Goal: Book appointment/travel/reservation

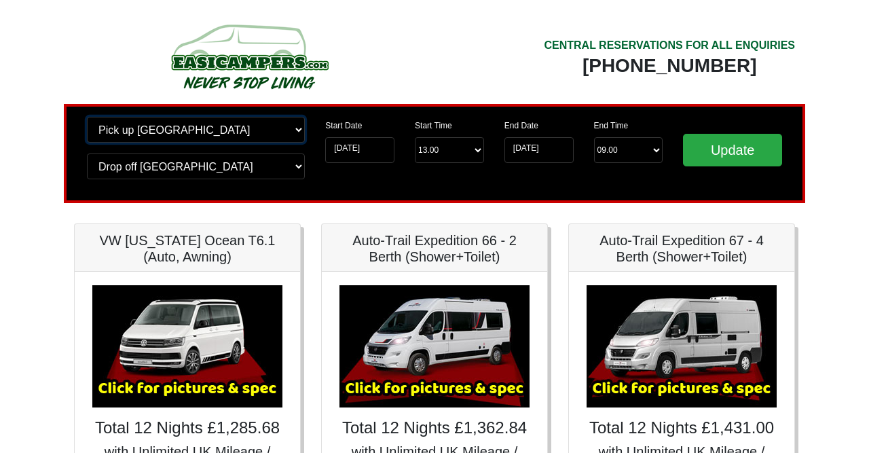
click at [87, 117] on select "Change pick up location? Pick up Edinburgh Birmingham Airport Blackburn Lancash…" at bounding box center [196, 130] width 218 height 26
select select "MAN"
click option "[GEOGRAPHIC_DATA]" at bounding box center [0, 0] width 0 height 0
click at [87, 153] on select "Change drop off location? Drop off Edinburgh Birmingham Airport Blackburn Lanca…" at bounding box center [196, 166] width 218 height 26
select select "MAN"
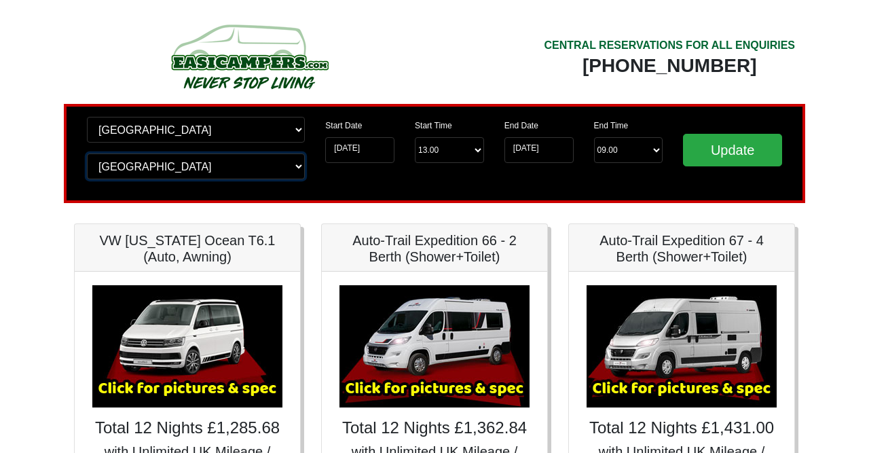
click option "[GEOGRAPHIC_DATA]" at bounding box center [0, 0] width 0 height 0
click at [594, 137] on select "End Time 09.00 -------- 08.00 am 09.00 am 10.00 am 11.00 am (Sunday Only)" at bounding box center [628, 150] width 69 height 26
click option "End Time" at bounding box center [0, 0] width 0 height 0
click at [594, 137] on select "End Time 09.00 -------- 08.00 am 09.00 am 10.00 am 11.00 am (Sunday Only)" at bounding box center [628, 150] width 69 height 26
click option "10.00 am" at bounding box center [0, 0] width 0 height 0
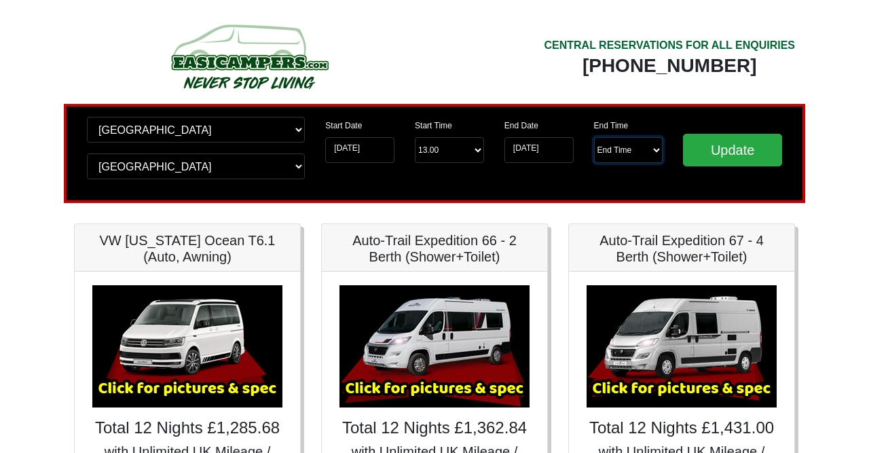
click at [594, 137] on select "End Time 09.00 -------- 08.00 am 09.00 am 10.00 am 11.00 am (Sunday Only)" at bounding box center [628, 150] width 69 height 26
select select "09.00"
click option "09.00 am" at bounding box center [0, 0] width 0 height 0
click at [732, 152] on input "Update" at bounding box center [732, 150] width 99 height 33
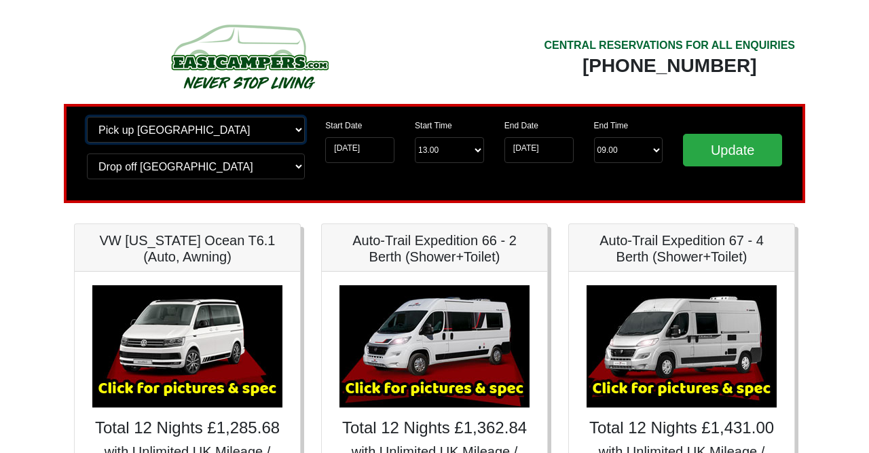
click at [87, 117] on select "Change pick up location? Pick up [GEOGRAPHIC_DATA] [GEOGRAPHIC_DATA] [GEOGRAPHI…" at bounding box center [196, 130] width 218 height 26
select select "EDI"
click option "[GEOGRAPHIC_DATA]" at bounding box center [0, 0] width 0 height 0
click at [87, 153] on select "Change drop off location? Drop off Manchester Airport Birmingham Airport Blackb…" at bounding box center [196, 166] width 218 height 26
select select "EDI"
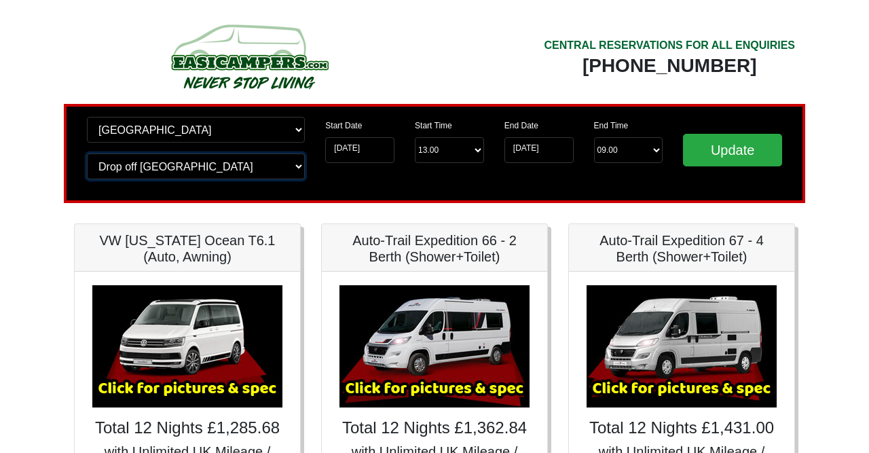
click option "[GEOGRAPHIC_DATA]" at bounding box center [0, 0] width 0 height 0
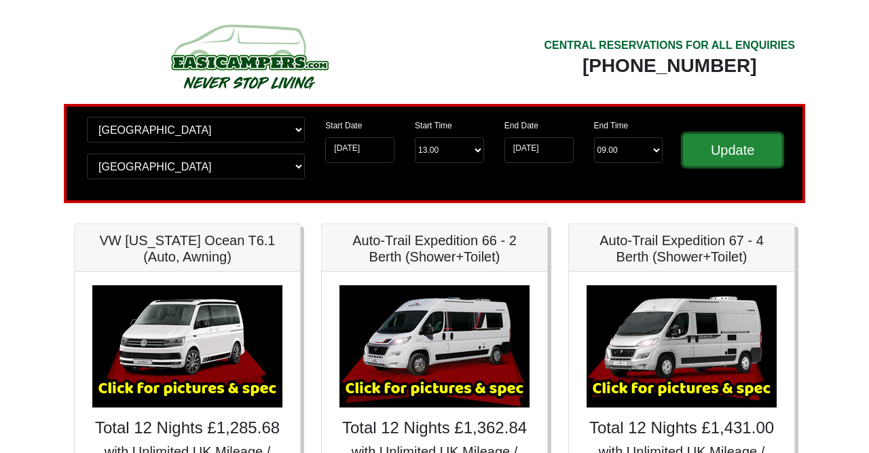
click at [750, 147] on input "Update" at bounding box center [732, 150] width 99 height 33
click at [734, 142] on input "Update" at bounding box center [732, 150] width 99 height 33
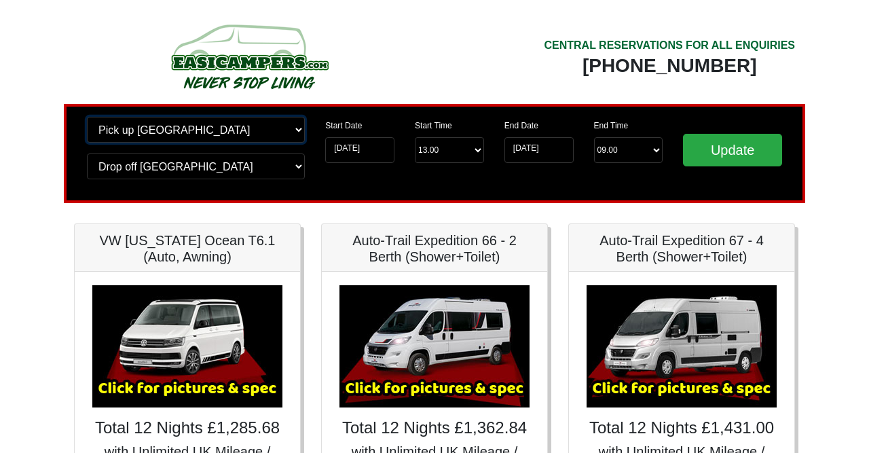
click at [87, 117] on select "Change pick up location? Pick up Edinburgh Birmingham Airport Blackburn Lancash…" at bounding box center [196, 130] width 218 height 26
select select "MAN"
click option "[GEOGRAPHIC_DATA]" at bounding box center [0, 0] width 0 height 0
click at [87, 153] on select "Change drop off location? Drop off Edinburgh Birmingham Airport Blackburn Lanca…" at bounding box center [196, 166] width 218 height 26
select select "MAN"
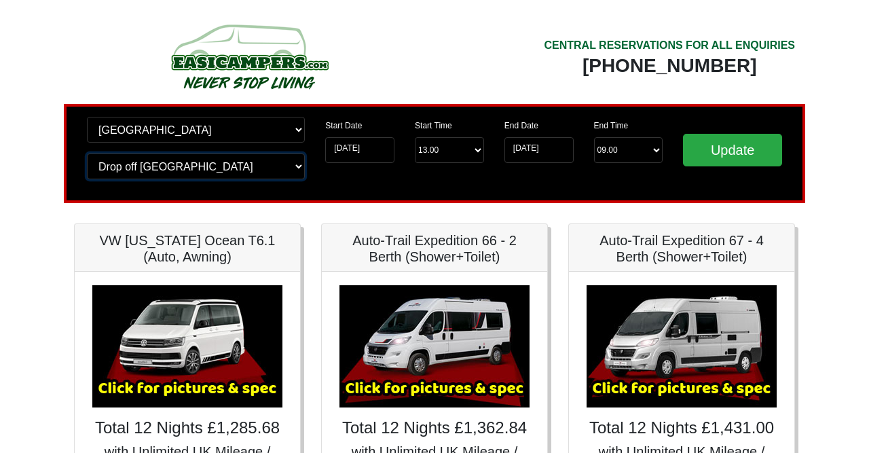
click option "[GEOGRAPHIC_DATA]" at bounding box center [0, 0] width 0 height 0
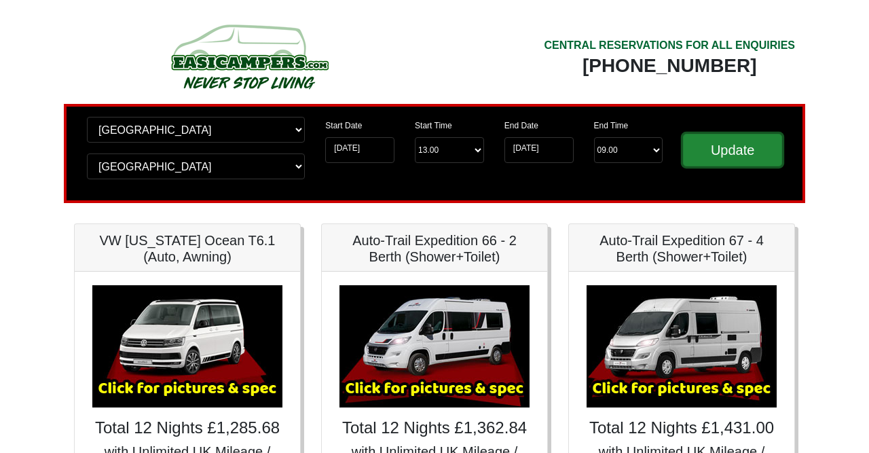
click at [732, 151] on input "Update" at bounding box center [732, 150] width 99 height 33
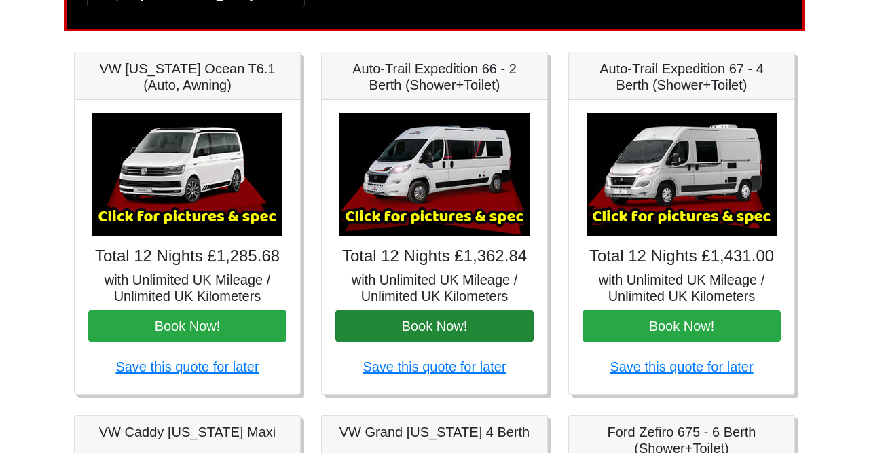
scroll to position [282, 0]
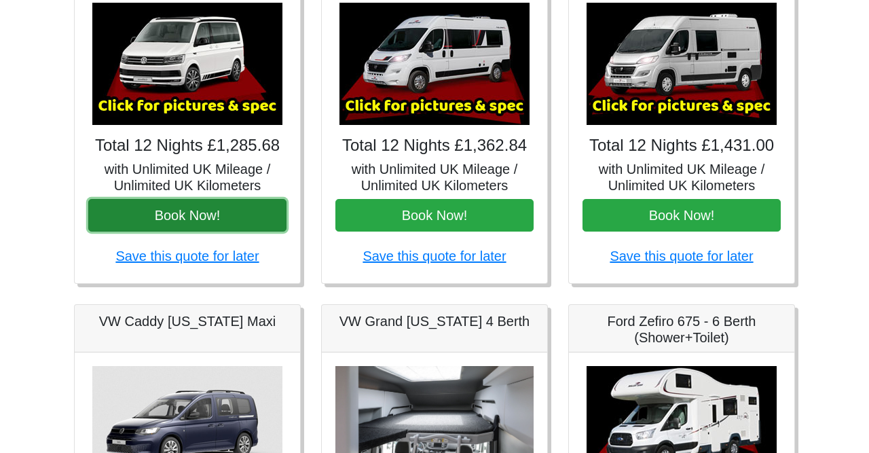
click at [192, 215] on button "Book Now!" at bounding box center [187, 215] width 198 height 33
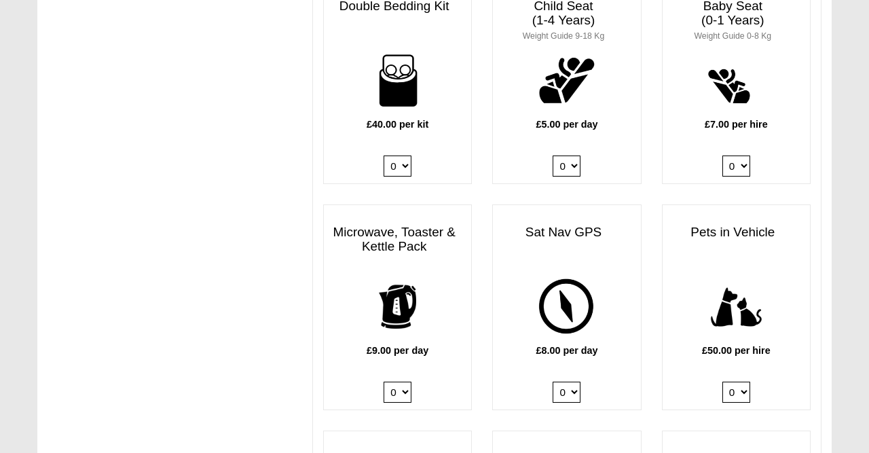
scroll to position [1342, 0]
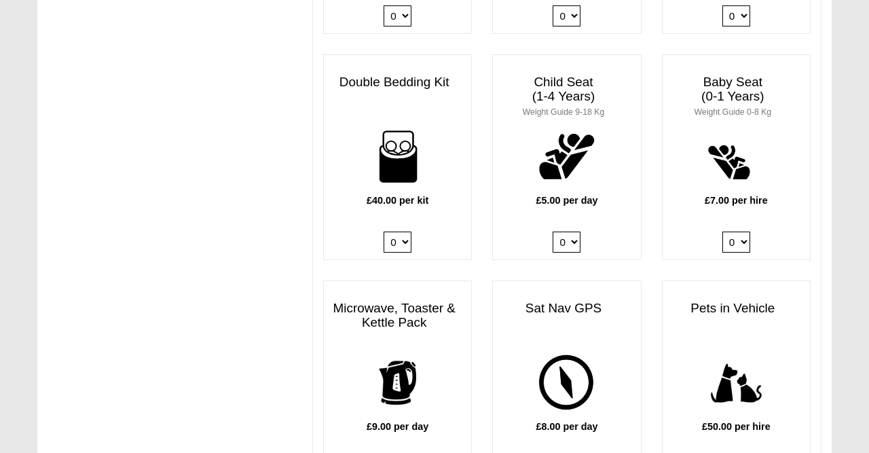
click at [384, 232] on select "0 1 2 3 4" at bounding box center [398, 242] width 28 height 21
select select "Double Bedding Kit x QTY 2 @ 40.00 GBP per kit."
click option "2" at bounding box center [0, 0] width 0 height 0
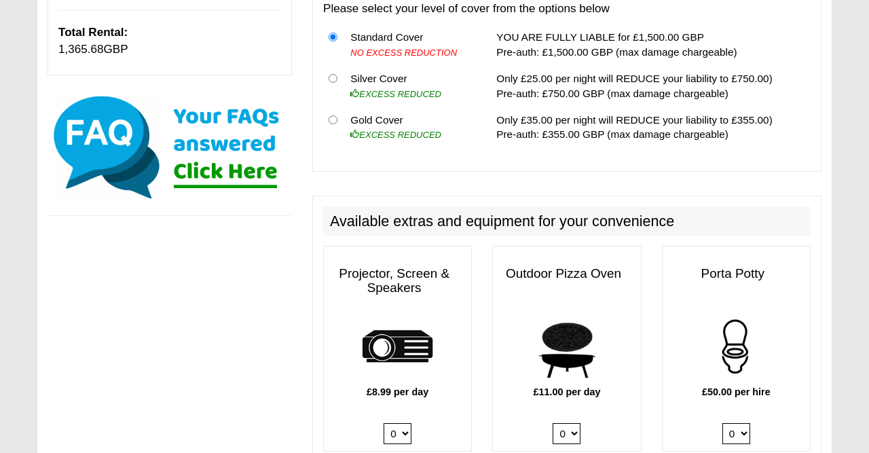
scroll to position [494, 0]
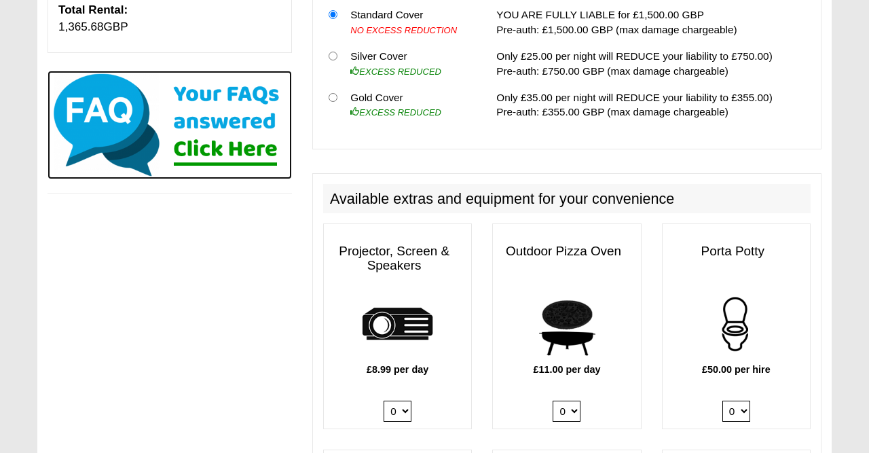
click at [242, 149] on img at bounding box center [170, 125] width 244 height 109
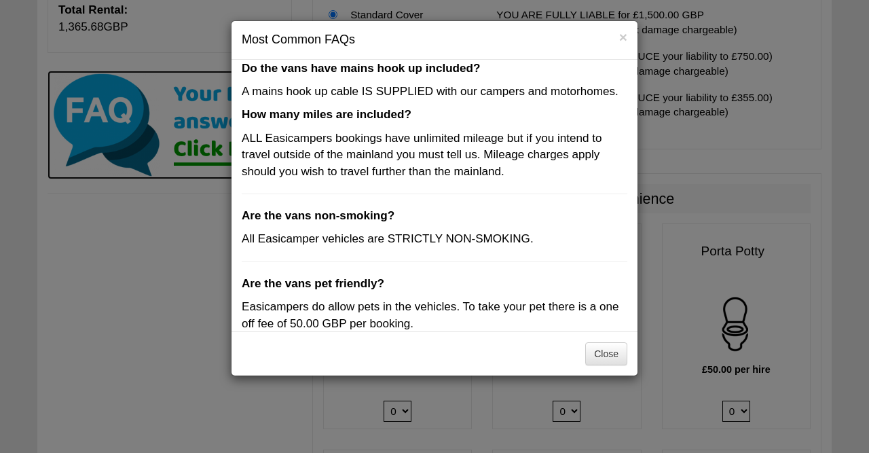
scroll to position [0, 0]
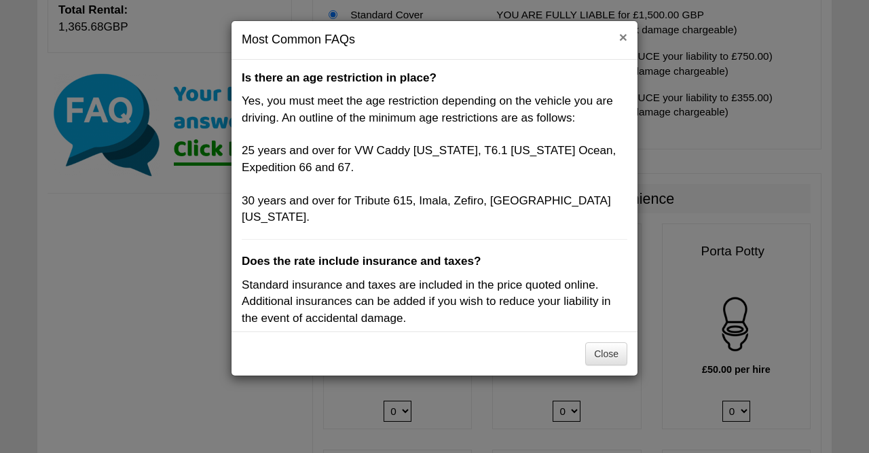
click at [623, 33] on button "×" at bounding box center [623, 37] width 8 height 14
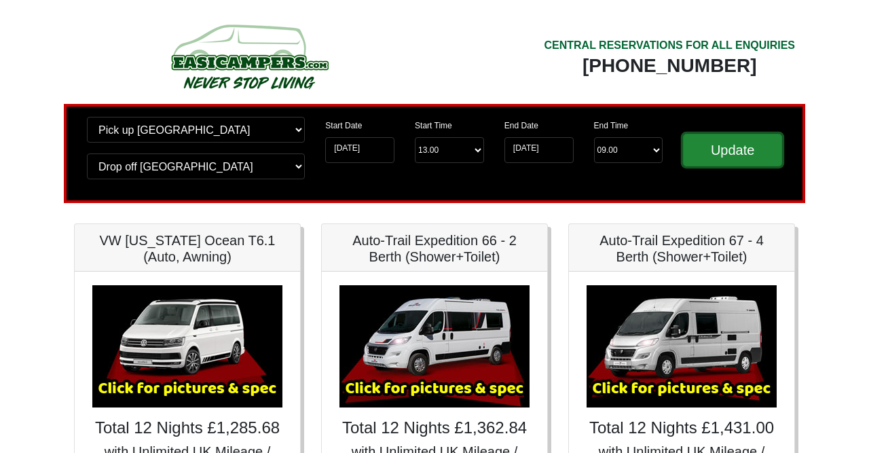
click at [720, 141] on input "Update" at bounding box center [732, 150] width 99 height 33
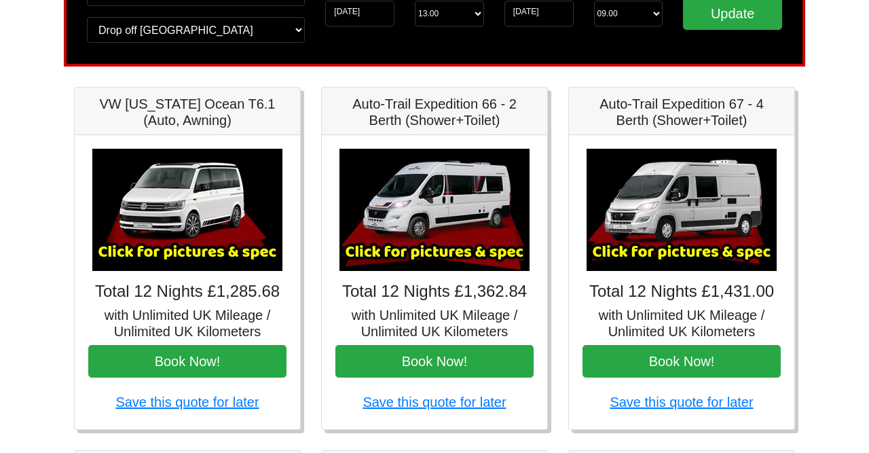
scroll to position [141, 0]
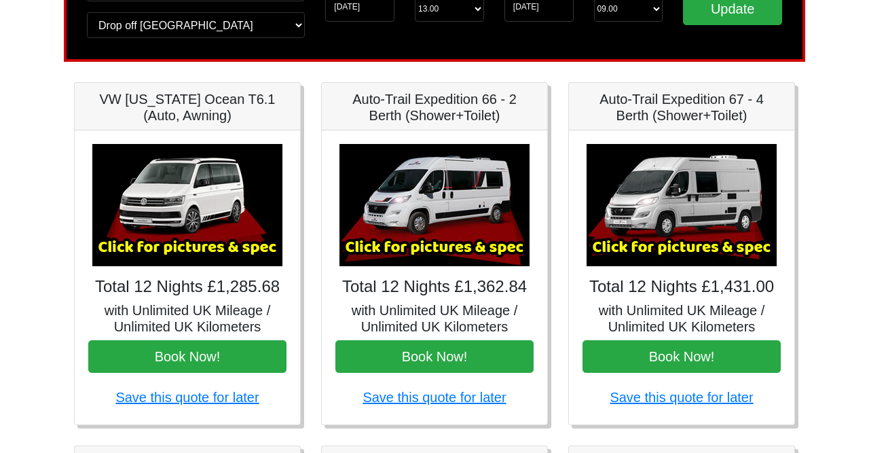
click at [429, 246] on img at bounding box center [435, 205] width 190 height 122
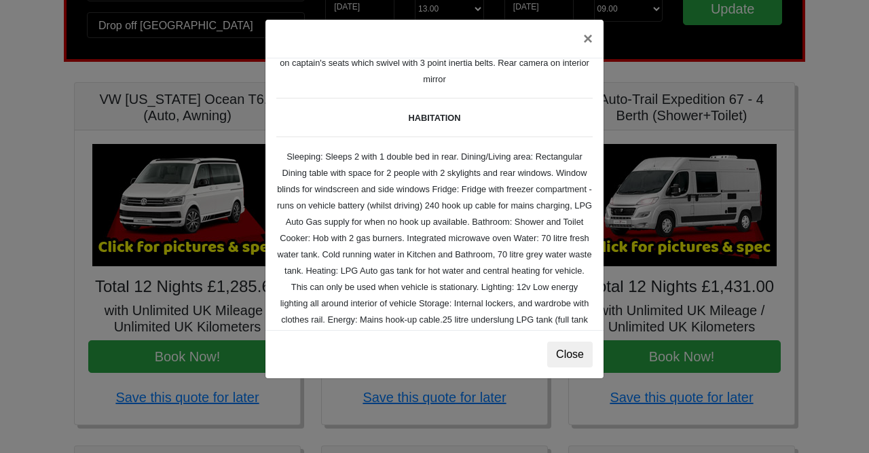
scroll to position [174, 0]
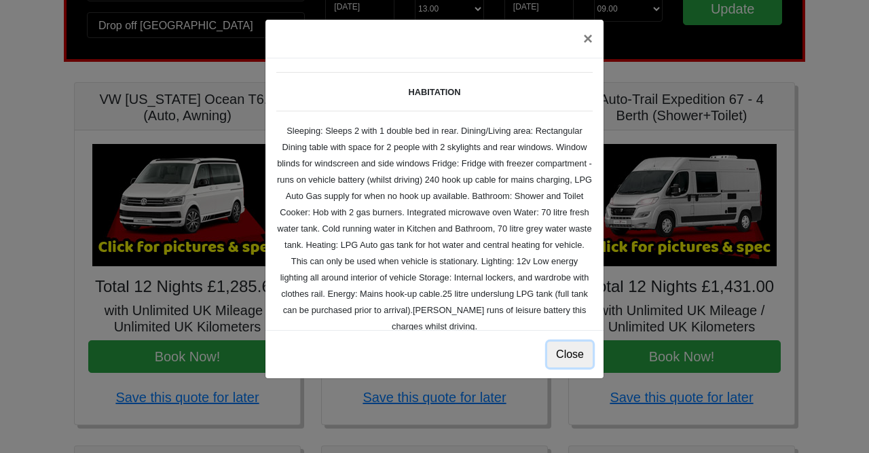
click at [578, 342] on button "Close" at bounding box center [569, 355] width 45 height 26
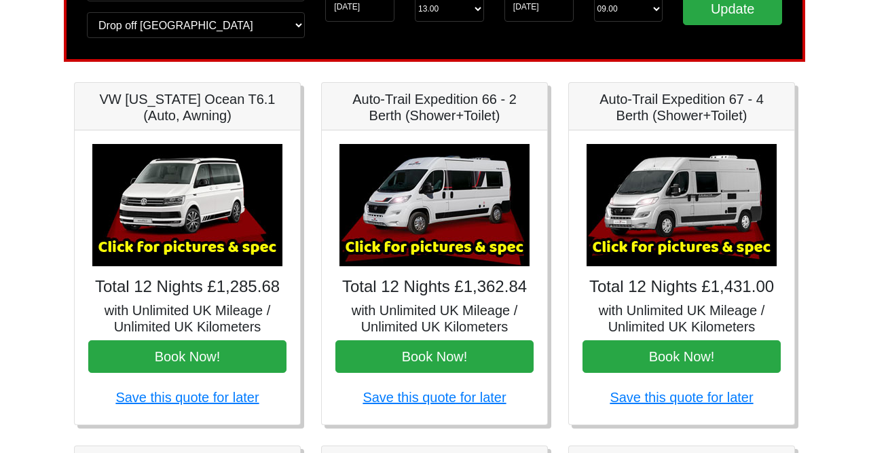
click at [438, 226] on img at bounding box center [435, 205] width 190 height 122
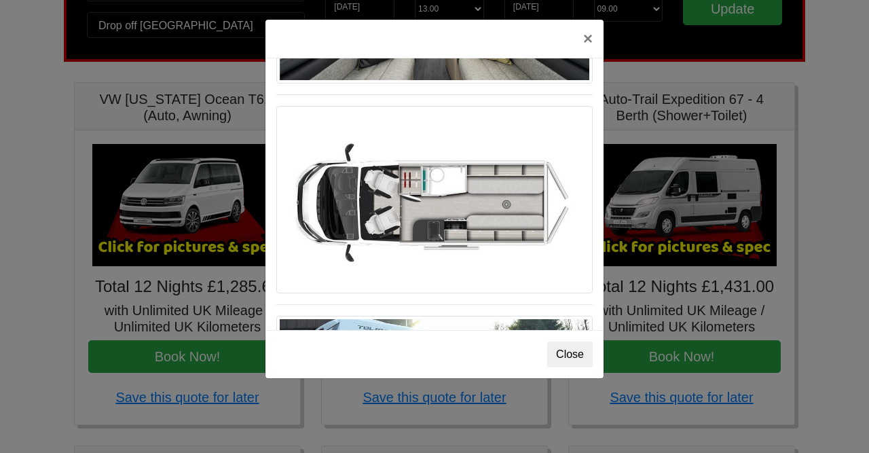
scroll to position [815, 0]
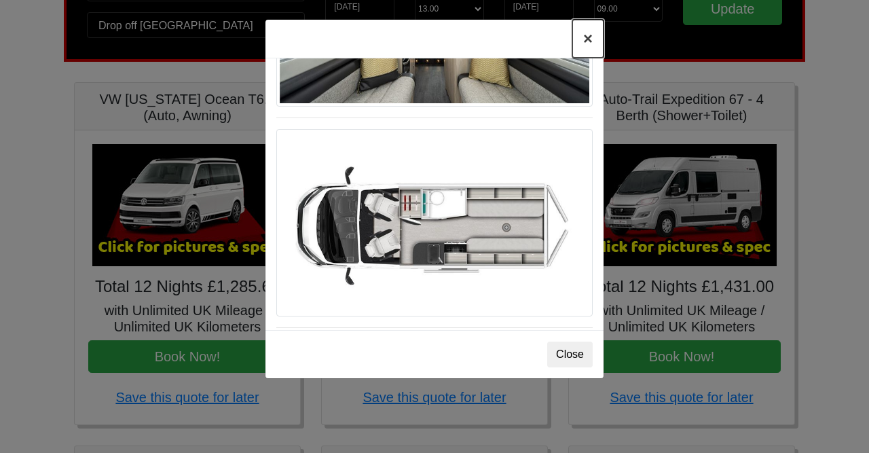
click at [585, 37] on button "×" at bounding box center [587, 39] width 31 height 38
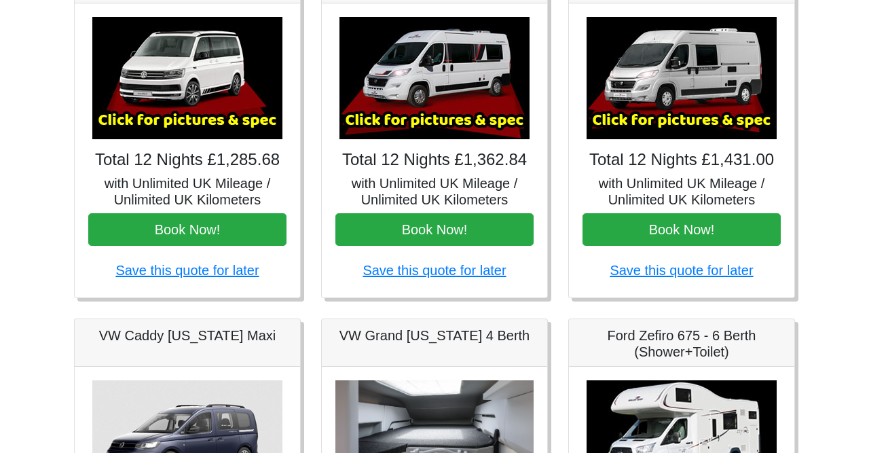
scroll to position [264, 0]
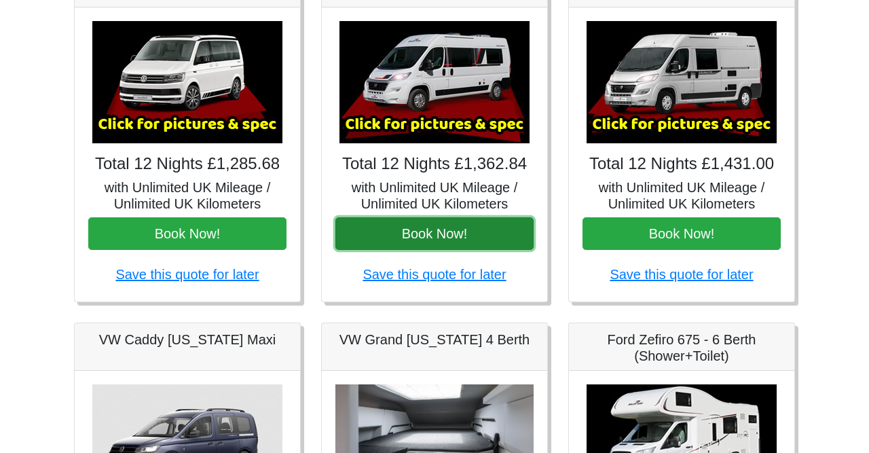
click at [412, 227] on button "Book Now!" at bounding box center [434, 233] width 198 height 33
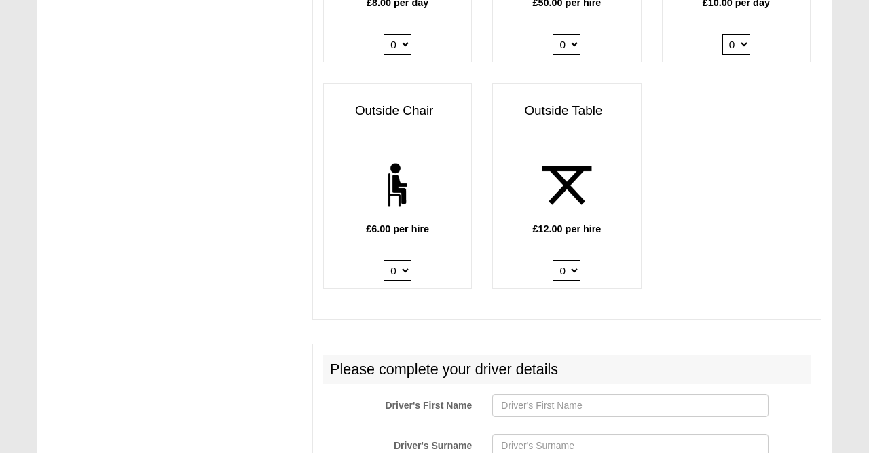
scroll to position [1695, 0]
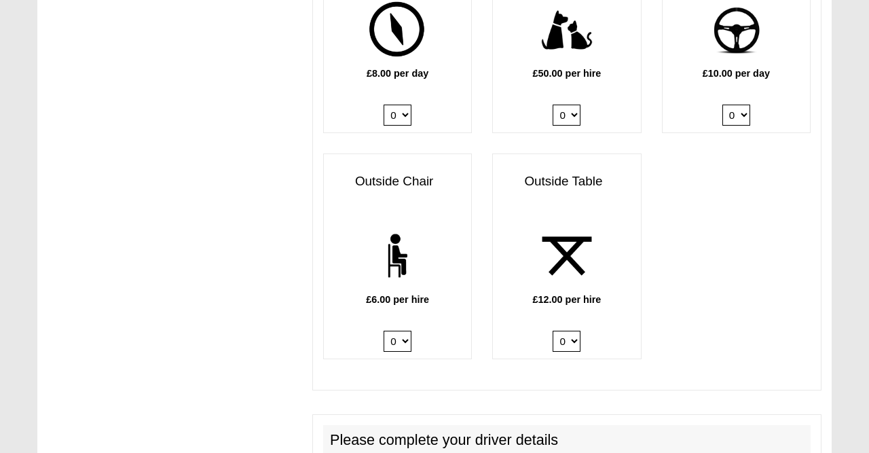
click at [722, 105] on select "0 1" at bounding box center [736, 115] width 28 height 21
select select "Extra Driver x QTY 1 @ 10.00 GBP per day."
click option "1" at bounding box center [0, 0] width 0 height 0
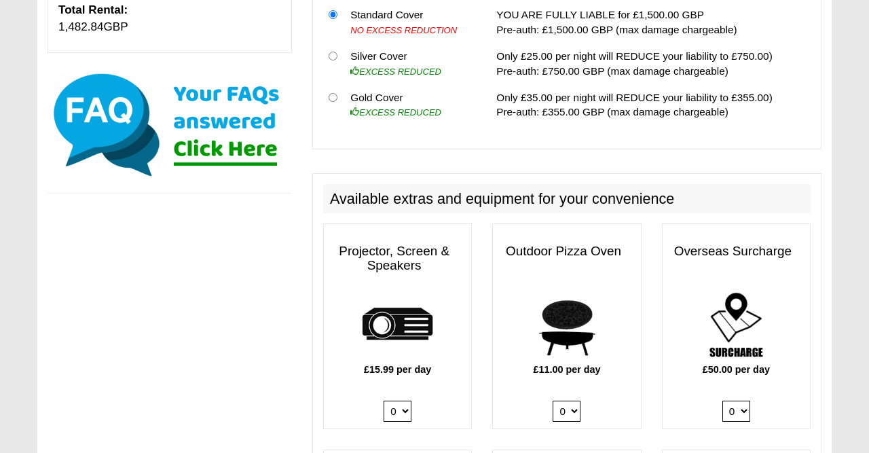
scroll to position [0, 0]
